Goal: Find specific page/section: Find specific page/section

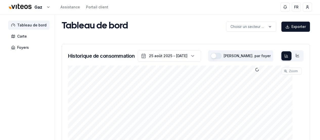
click at [37, 27] on span "Tableau de bord" at bounding box center [31, 25] width 29 height 5
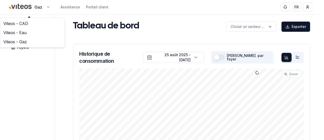
click at [26, 23] on link "Viteos - CAD" at bounding box center [32, 23] width 62 height 9
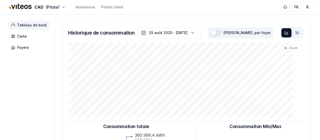
scroll to position [22, 0]
